Goal: Information Seeking & Learning: Learn about a topic

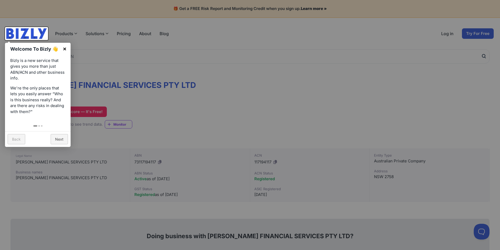
click at [64, 47] on link "×" at bounding box center [65, 49] width 12 height 12
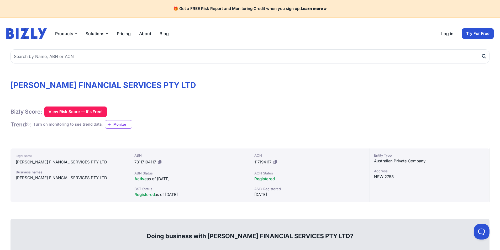
click at [143, 33] on link "About" at bounding box center [145, 33] width 12 height 6
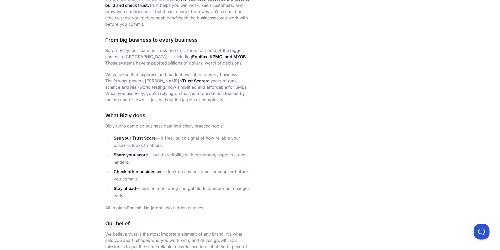
scroll to position [49, 0]
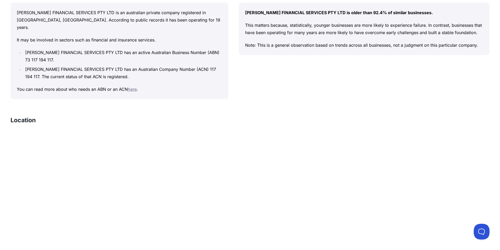
scroll to position [577, 0]
